Goal: Transaction & Acquisition: Book appointment/travel/reservation

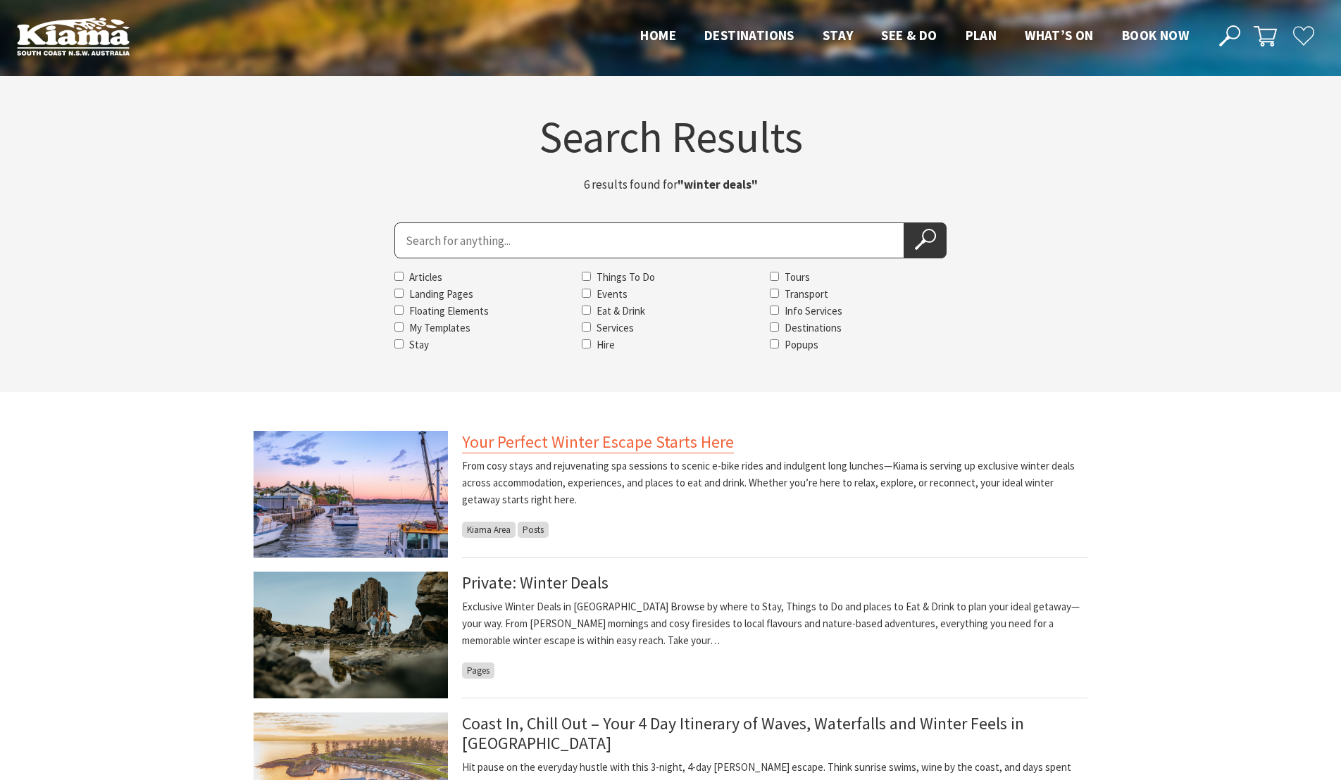
click at [519, 445] on link "Your Perfect Winter Escape Starts Here" at bounding box center [598, 442] width 272 height 23
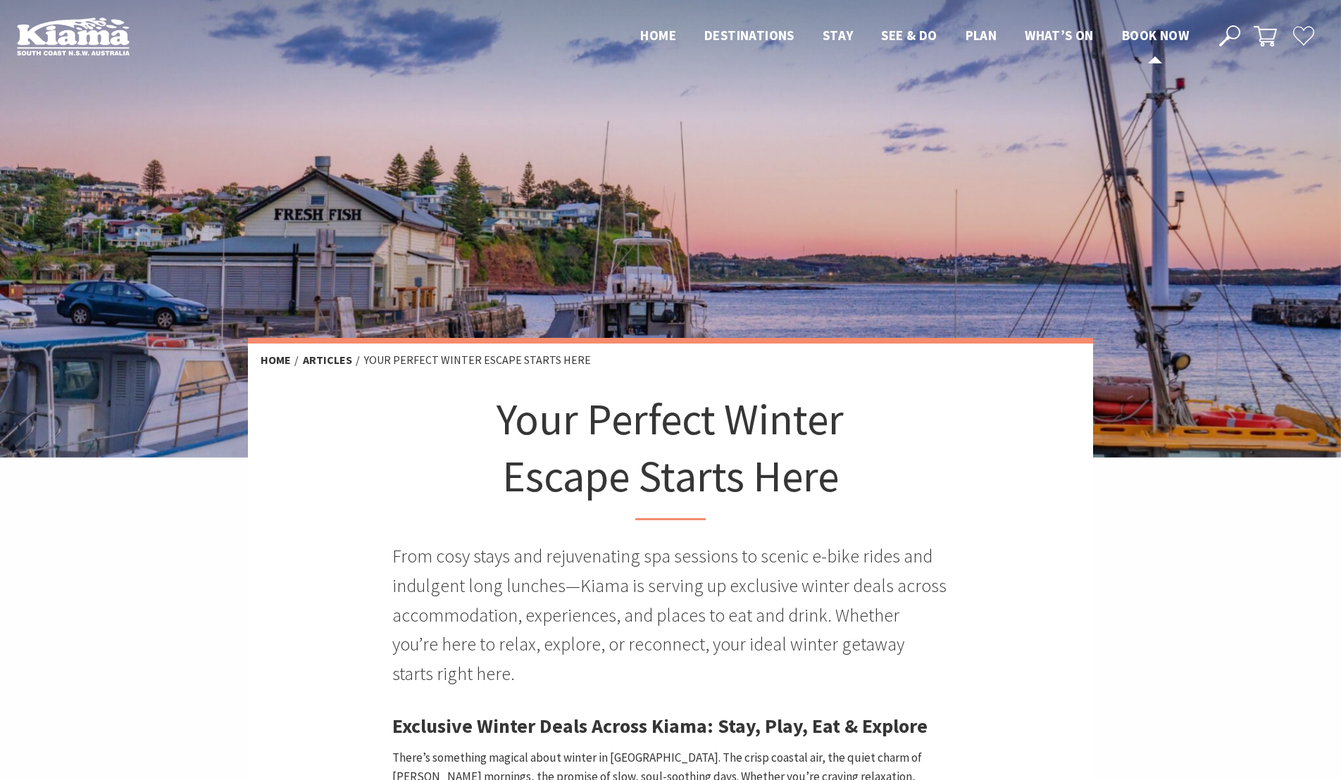
click at [1141, 37] on span "Book now" at bounding box center [1155, 35] width 67 height 17
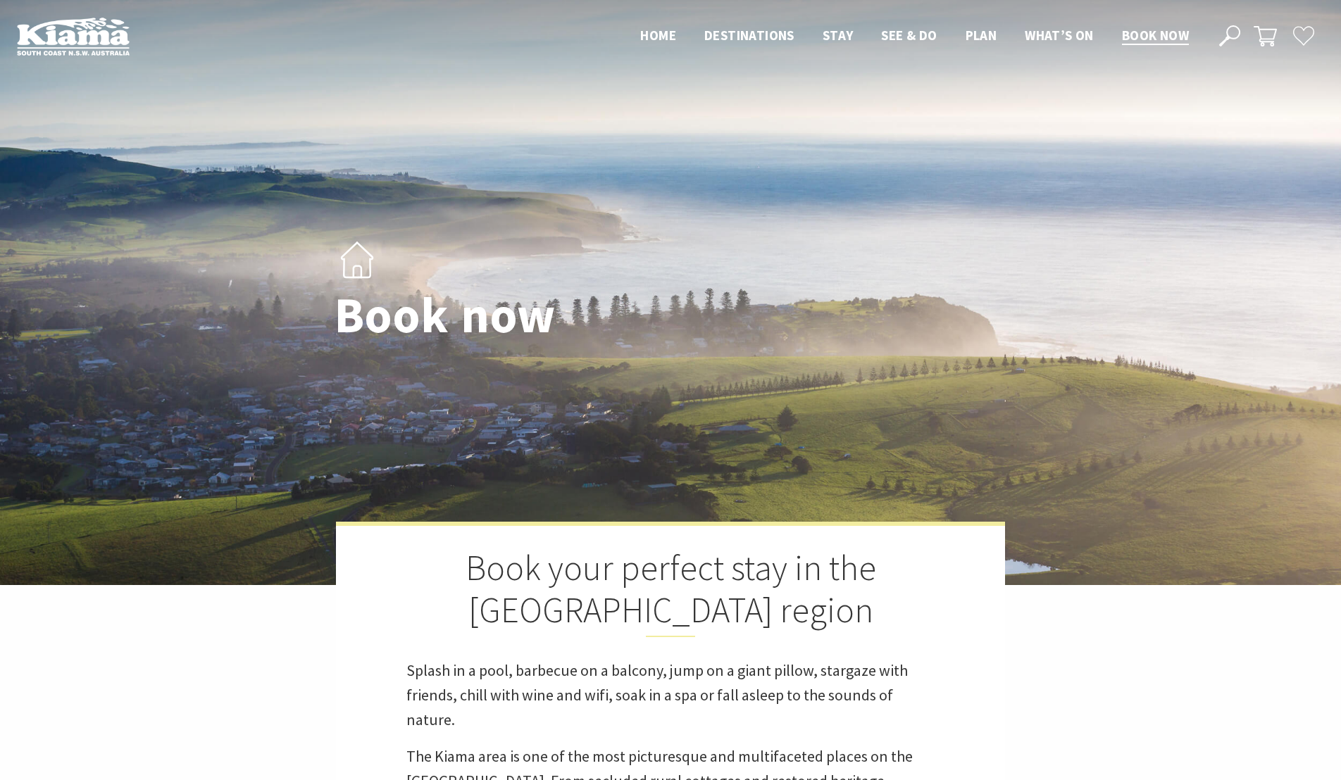
select select "3"
select select "2"
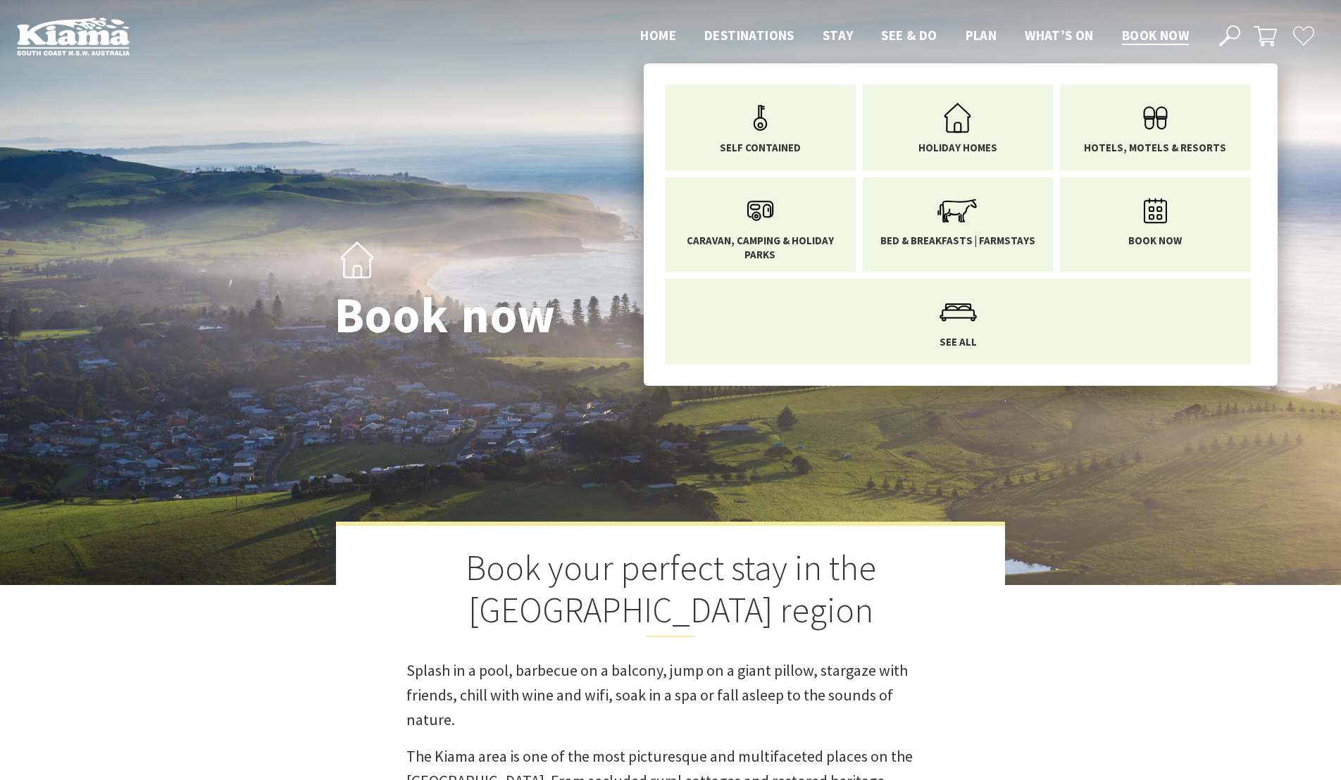
click at [835, 33] on span "Stay" at bounding box center [838, 35] width 31 height 17
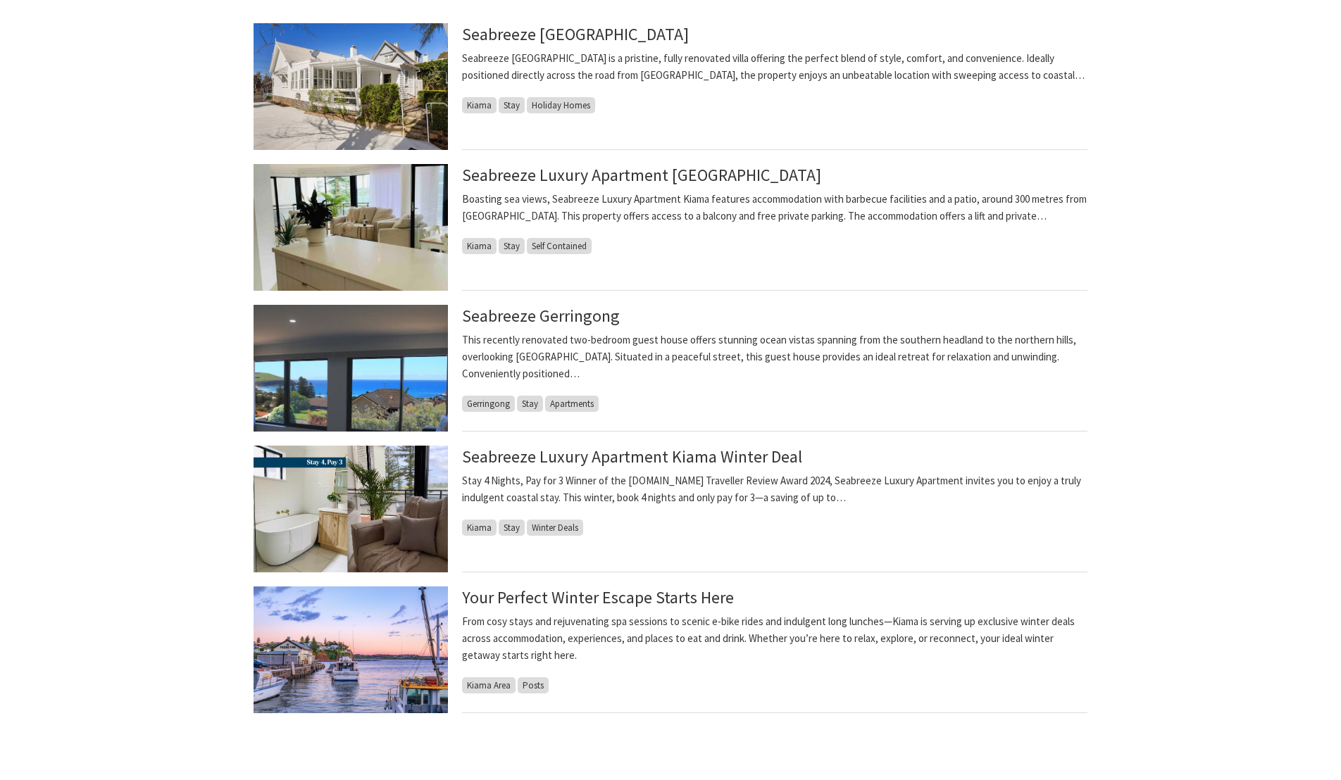
scroll to position [427, 0]
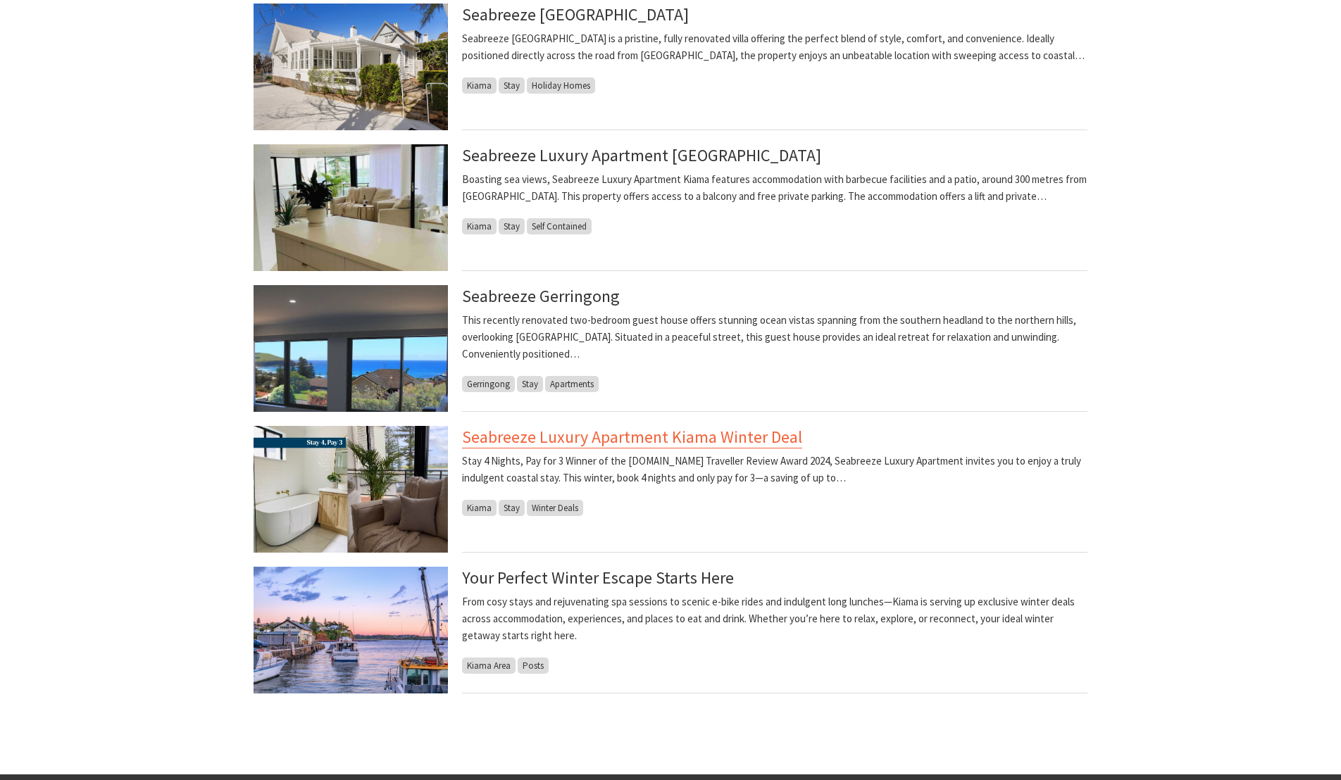
click at [532, 439] on link "Seabreeze Luxury Apartment Kiama Winter Deal" at bounding box center [632, 437] width 340 height 23
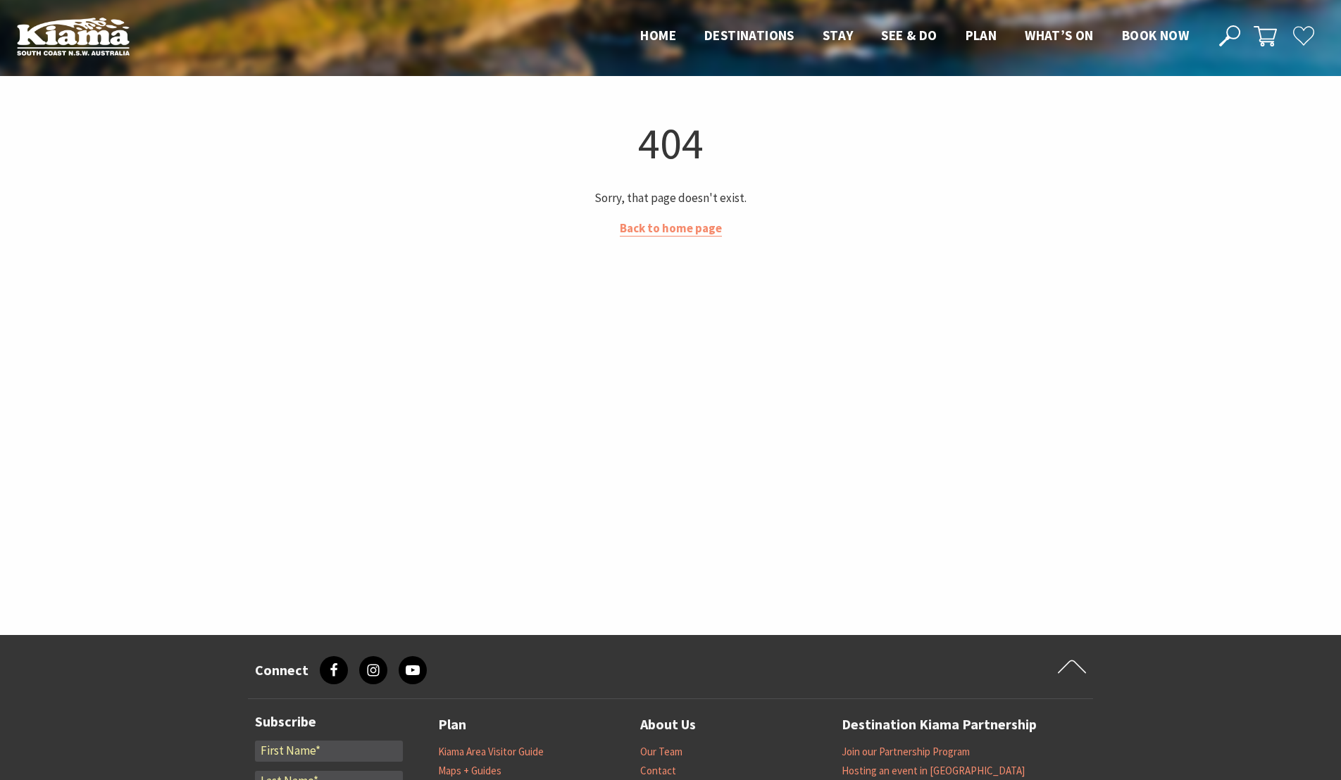
scroll to position [1, 0]
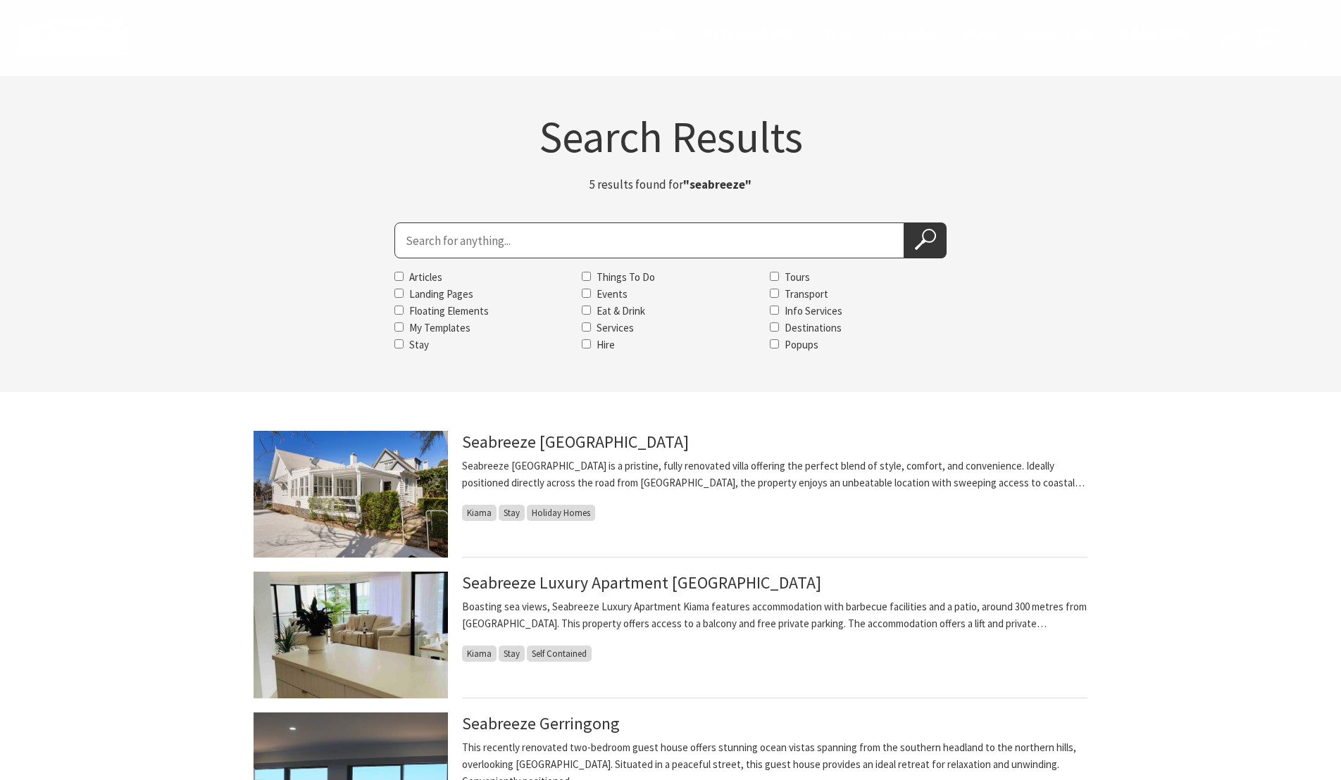
scroll to position [427, 0]
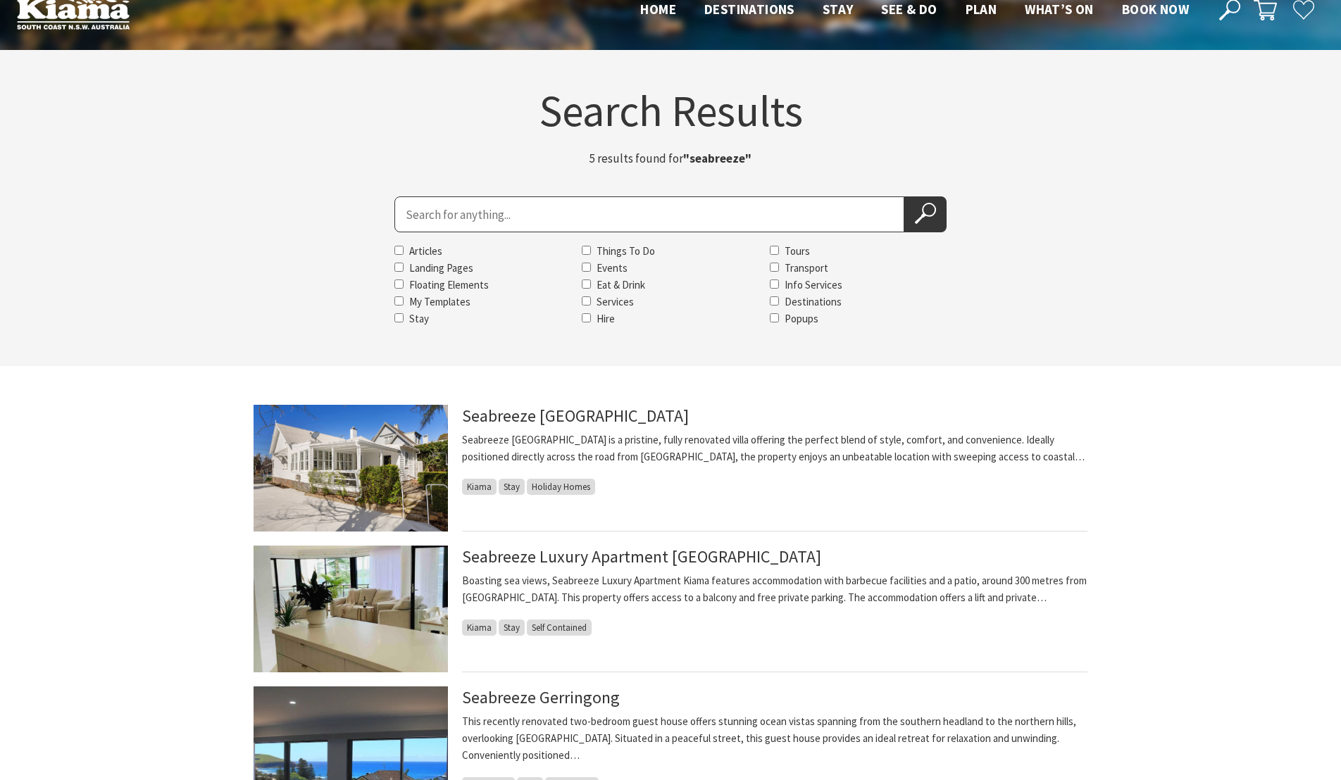
scroll to position [27, 0]
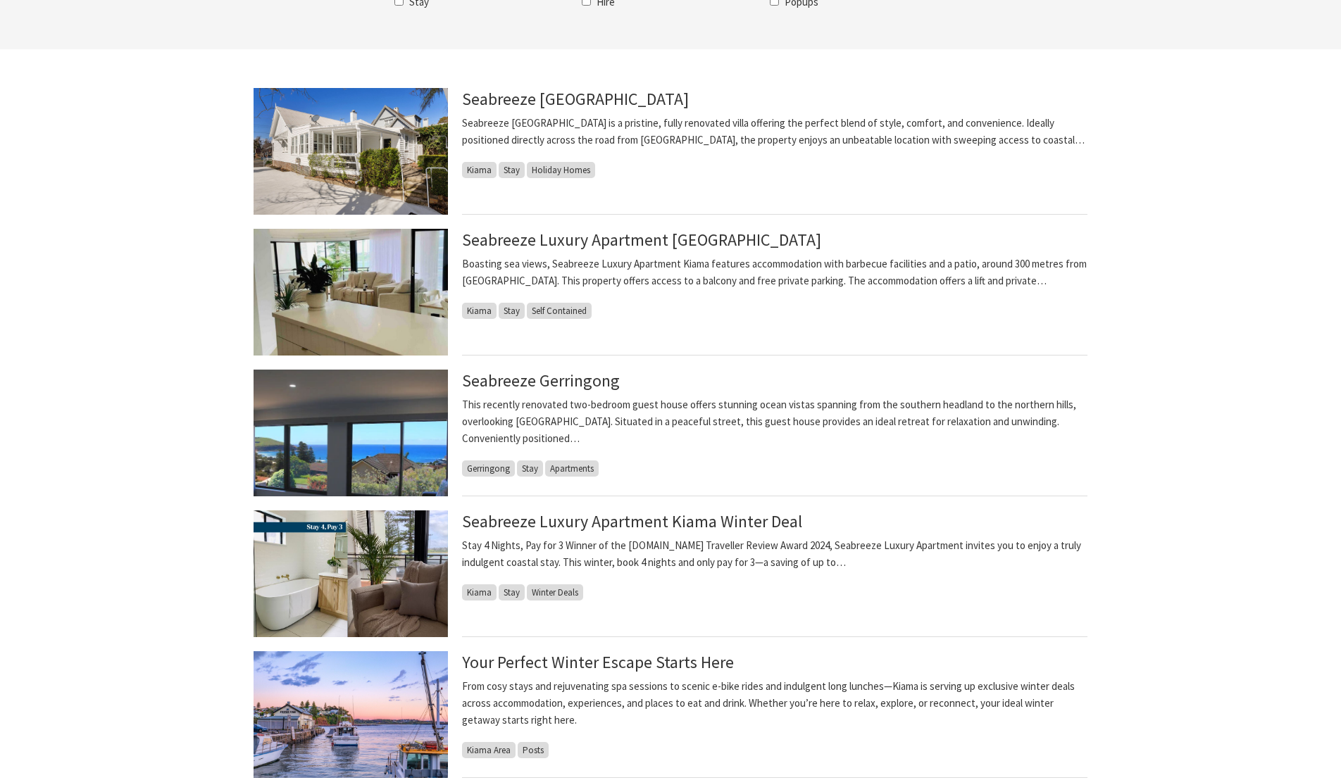
scroll to position [354, 0]
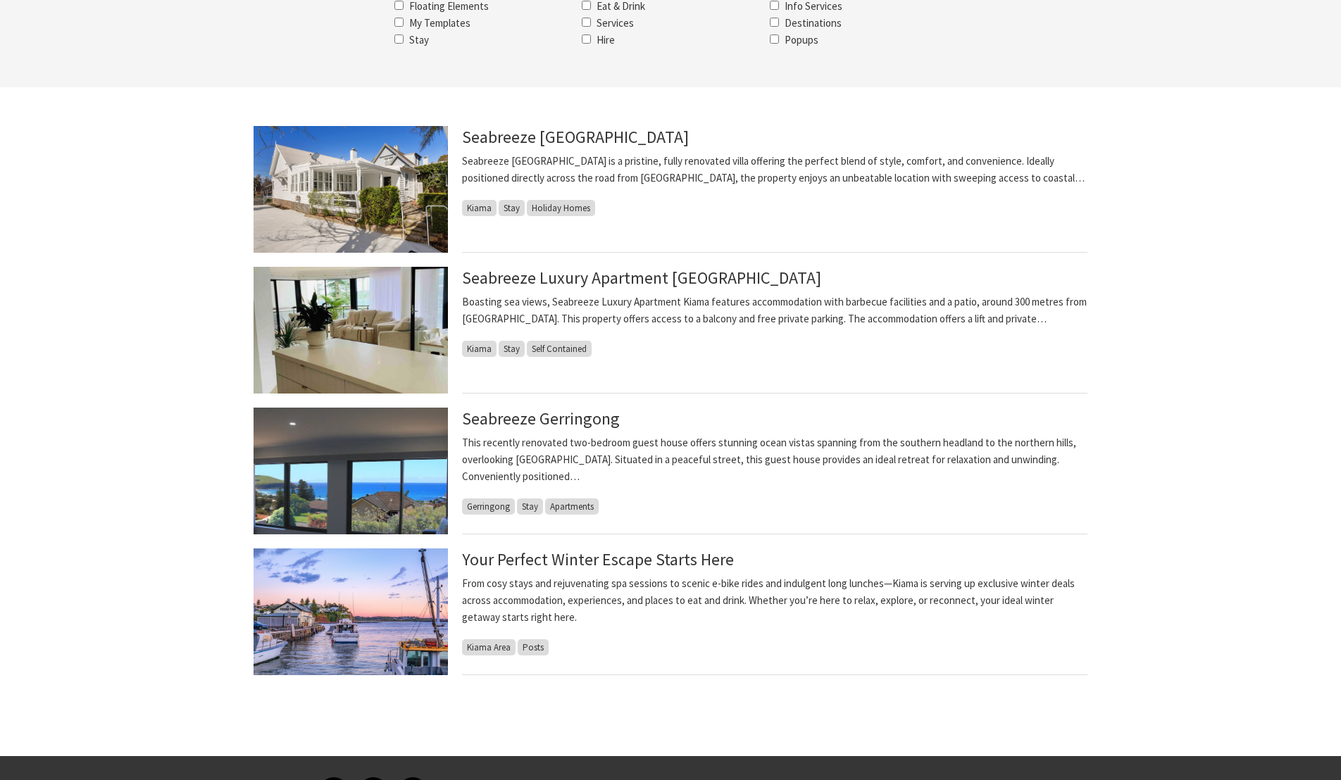
scroll to position [307, 0]
